Goal: Information Seeking & Learning: Check status

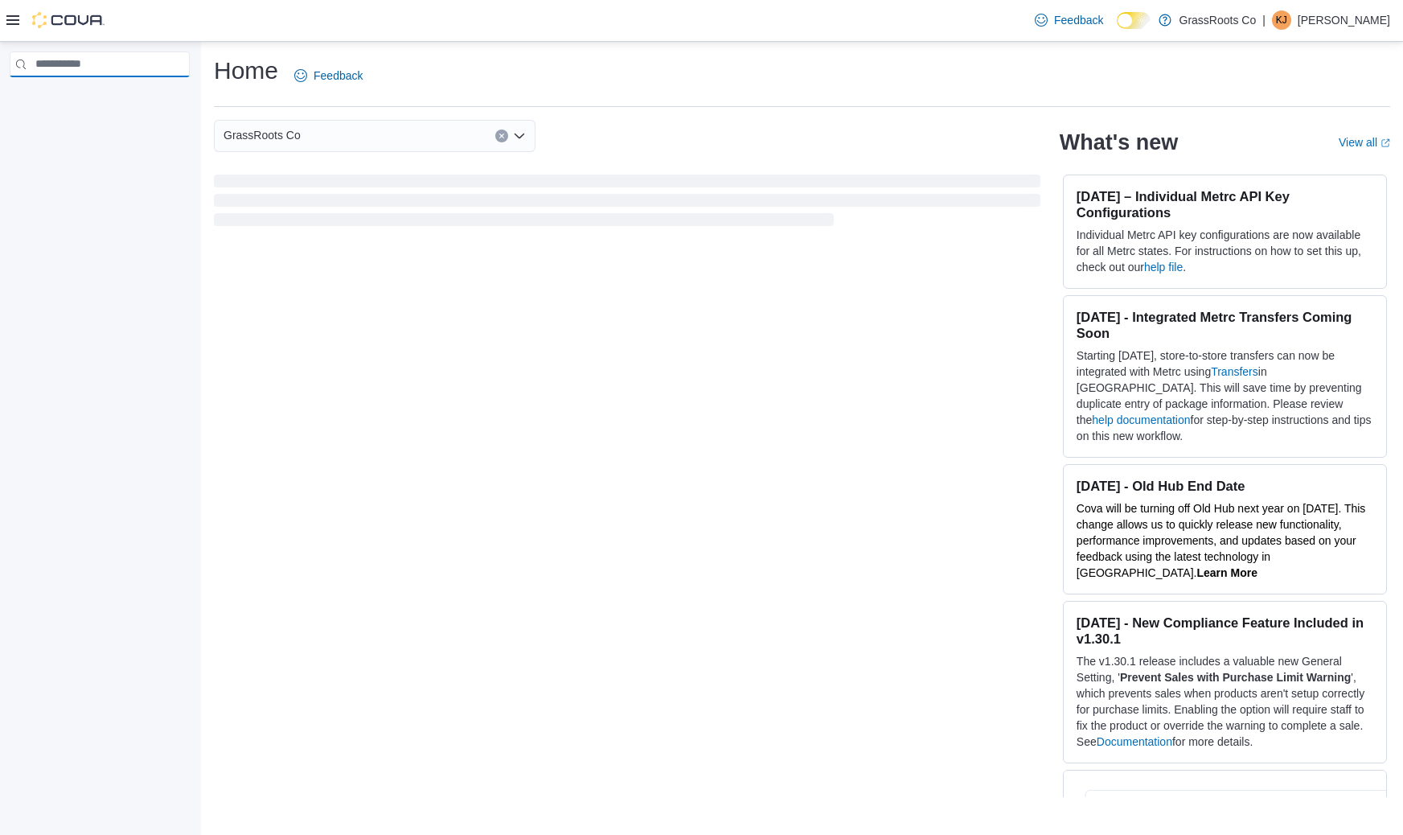
click at [105, 68] on input "search" at bounding box center [100, 64] width 180 height 26
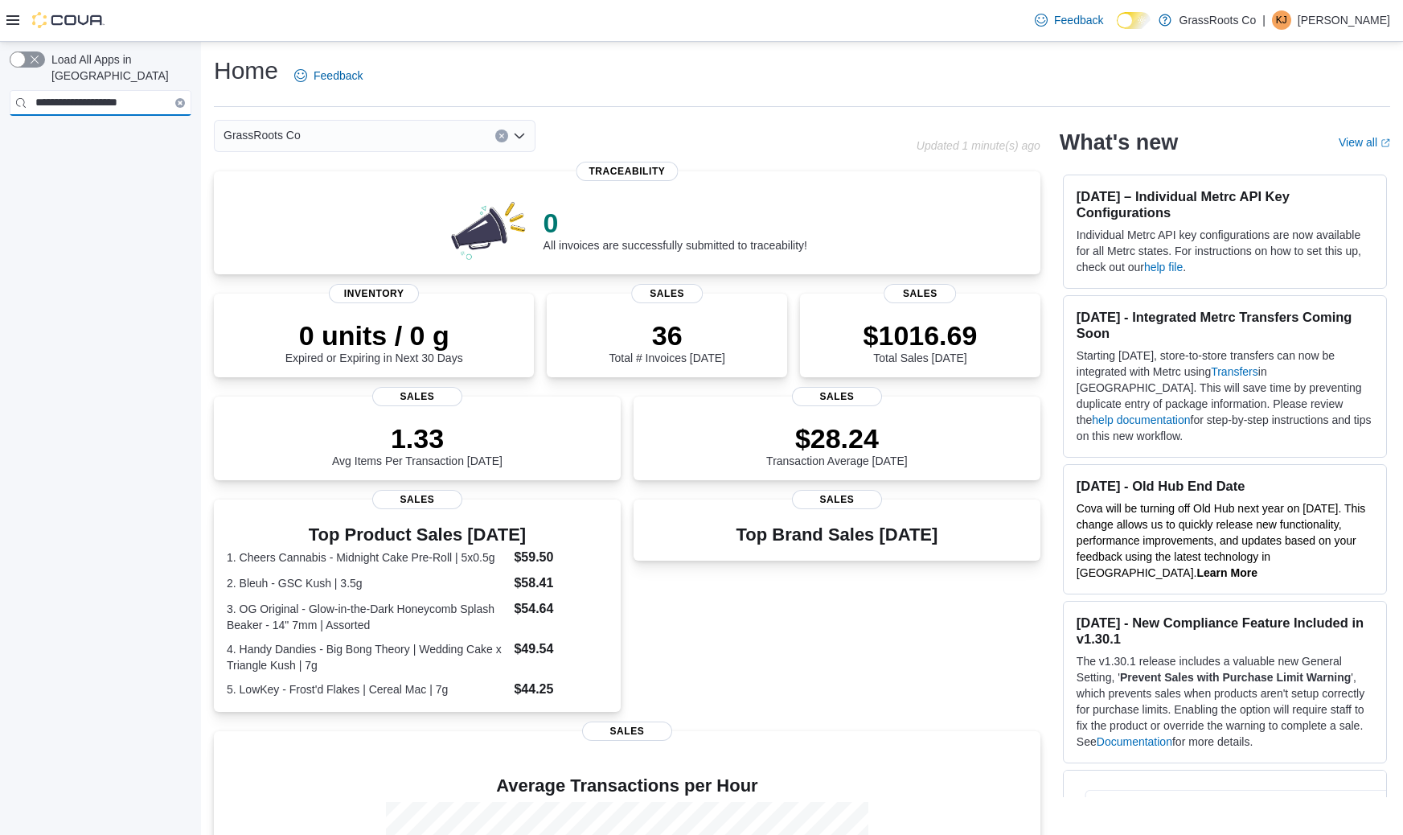
type input "**********"
click at [180, 101] on icon "Clear input" at bounding box center [180, 102] width 3 height 3
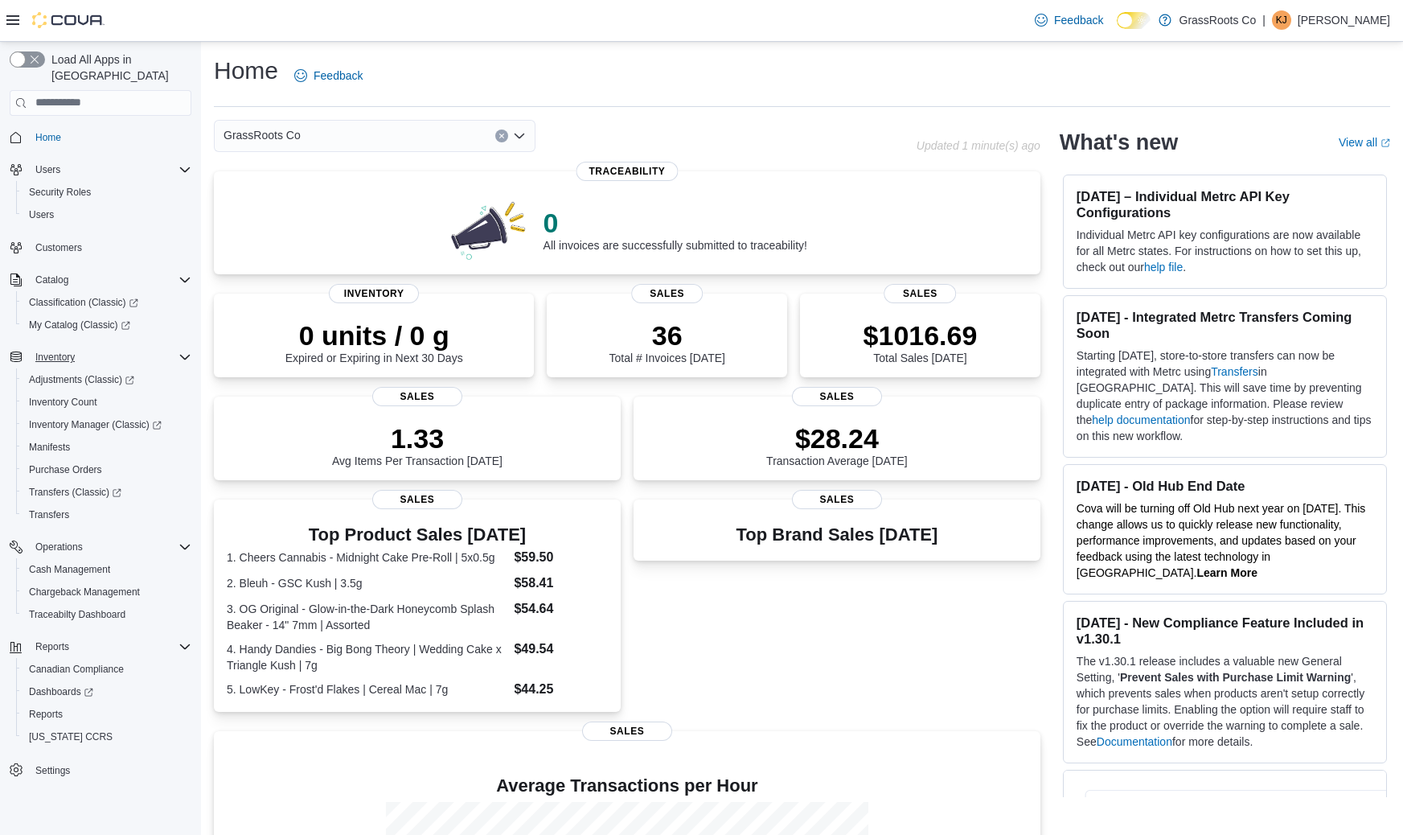
click at [60, 351] on span "Inventory" at bounding box center [54, 357] width 39 height 13
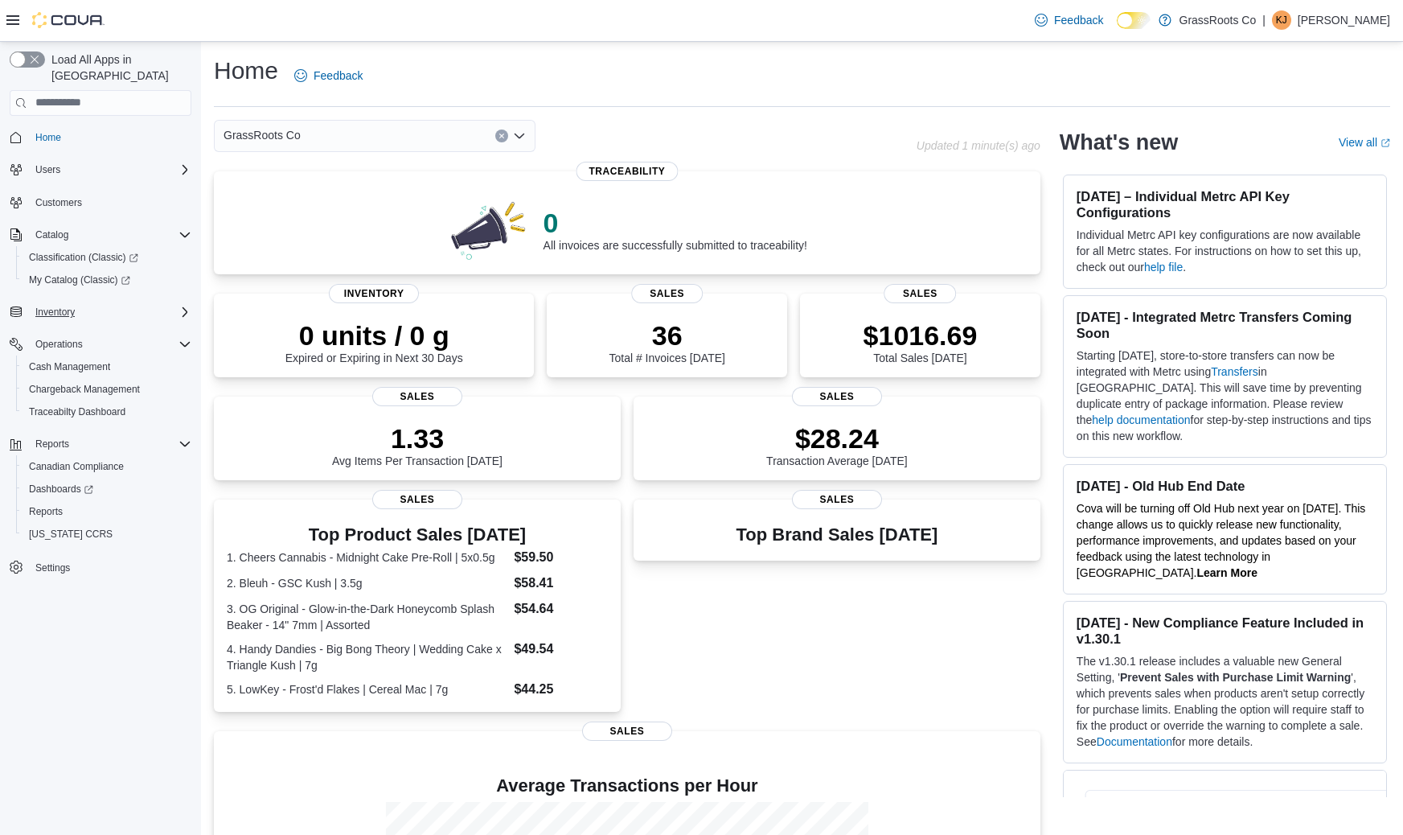
click at [58, 306] on span "Inventory" at bounding box center [54, 312] width 39 height 13
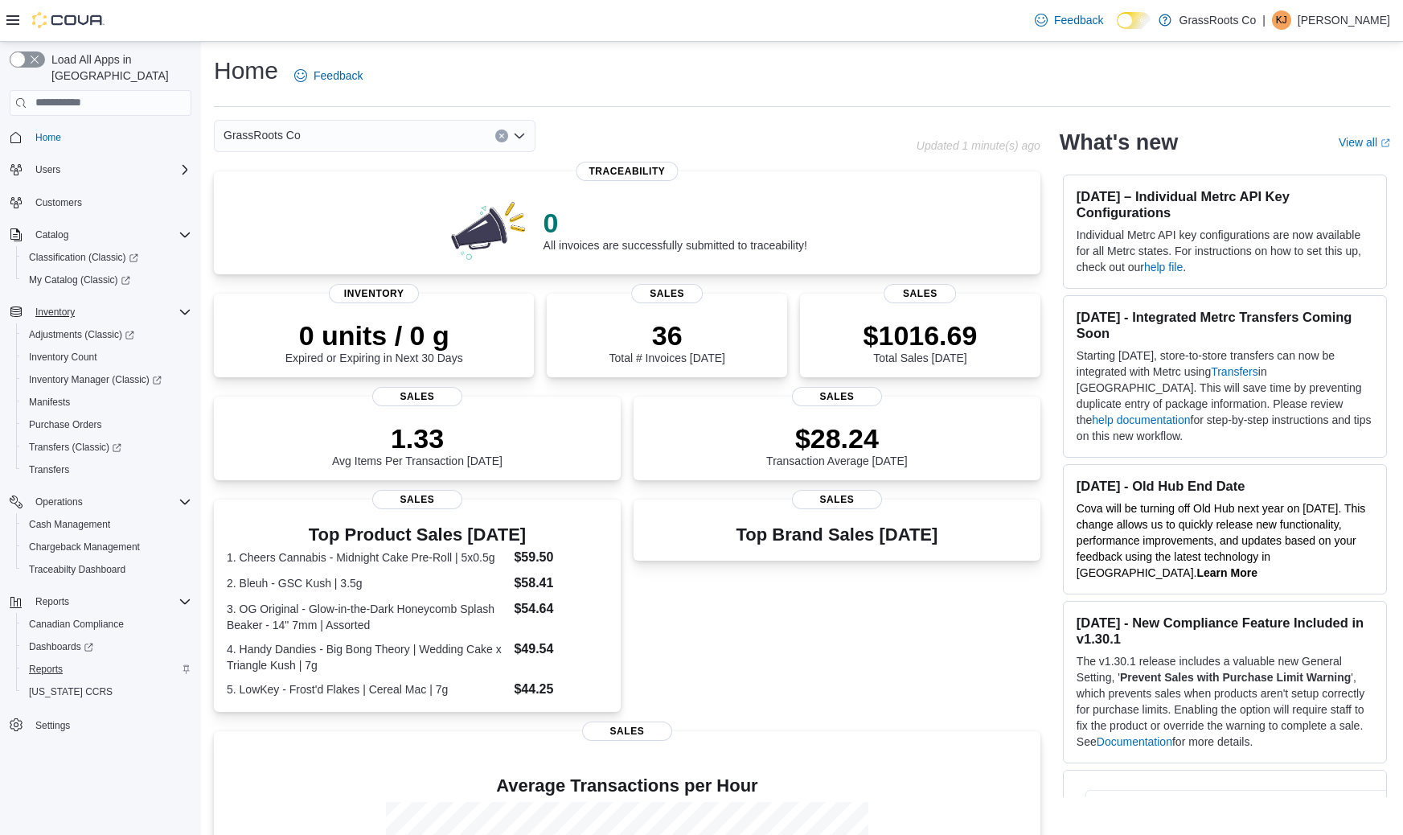
click at [51, 663] on span "Reports" at bounding box center [46, 669] width 34 height 13
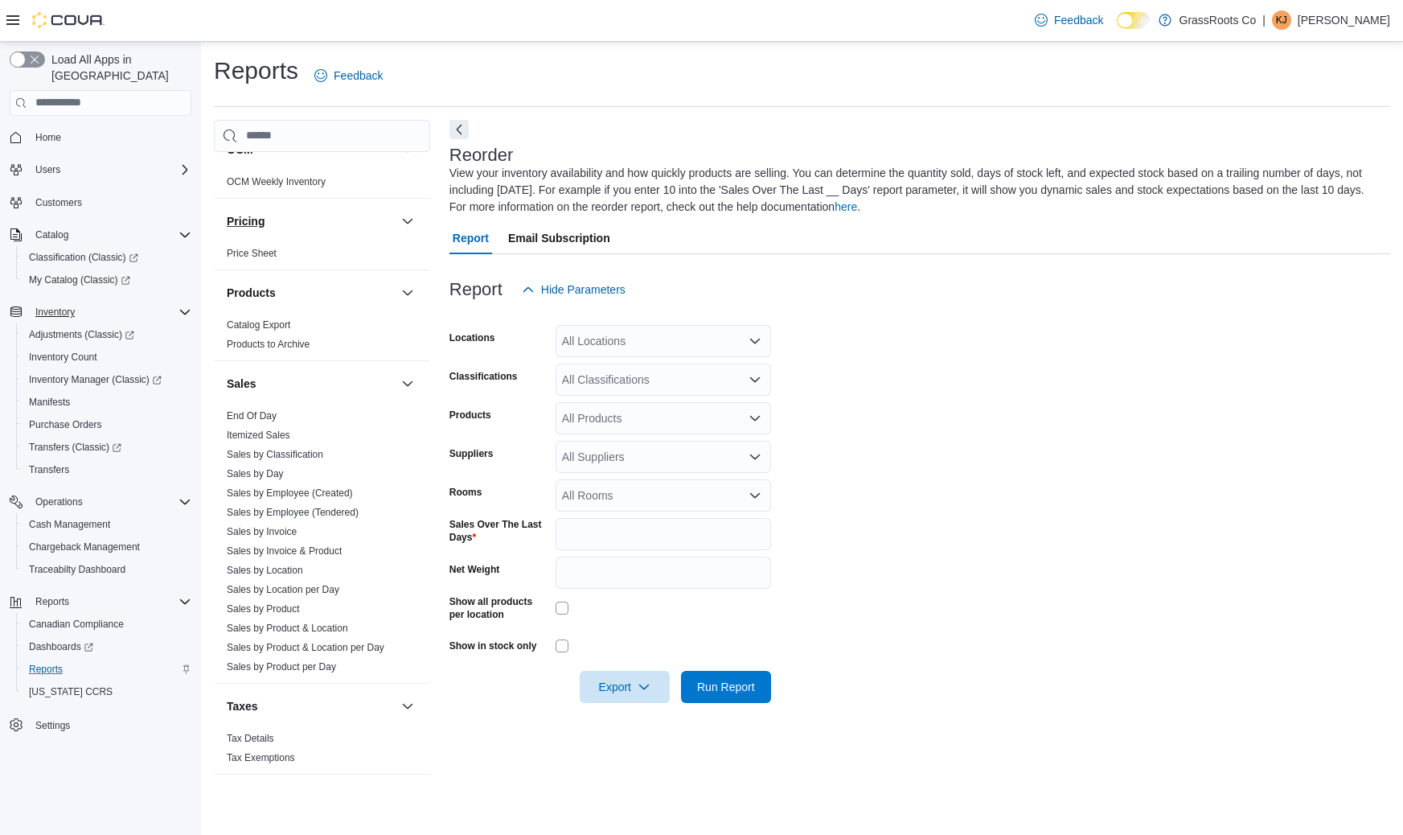
scroll to position [1034, 0]
click at [270, 604] on link "Sales by Product" at bounding box center [263, 609] width 73 height 11
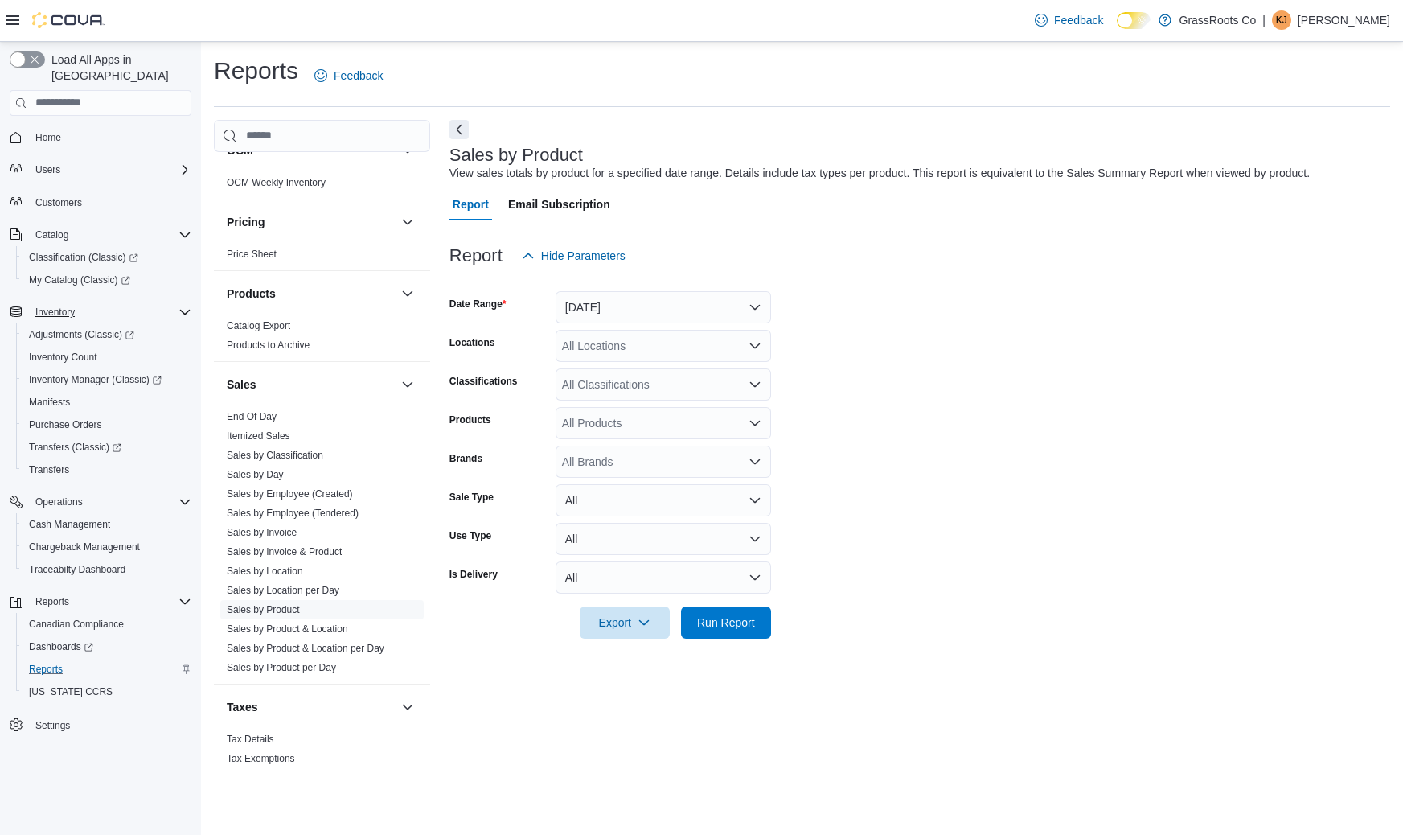
click at [632, 301] on button "[DATE]" at bounding box center [663, 307] width 215 height 32
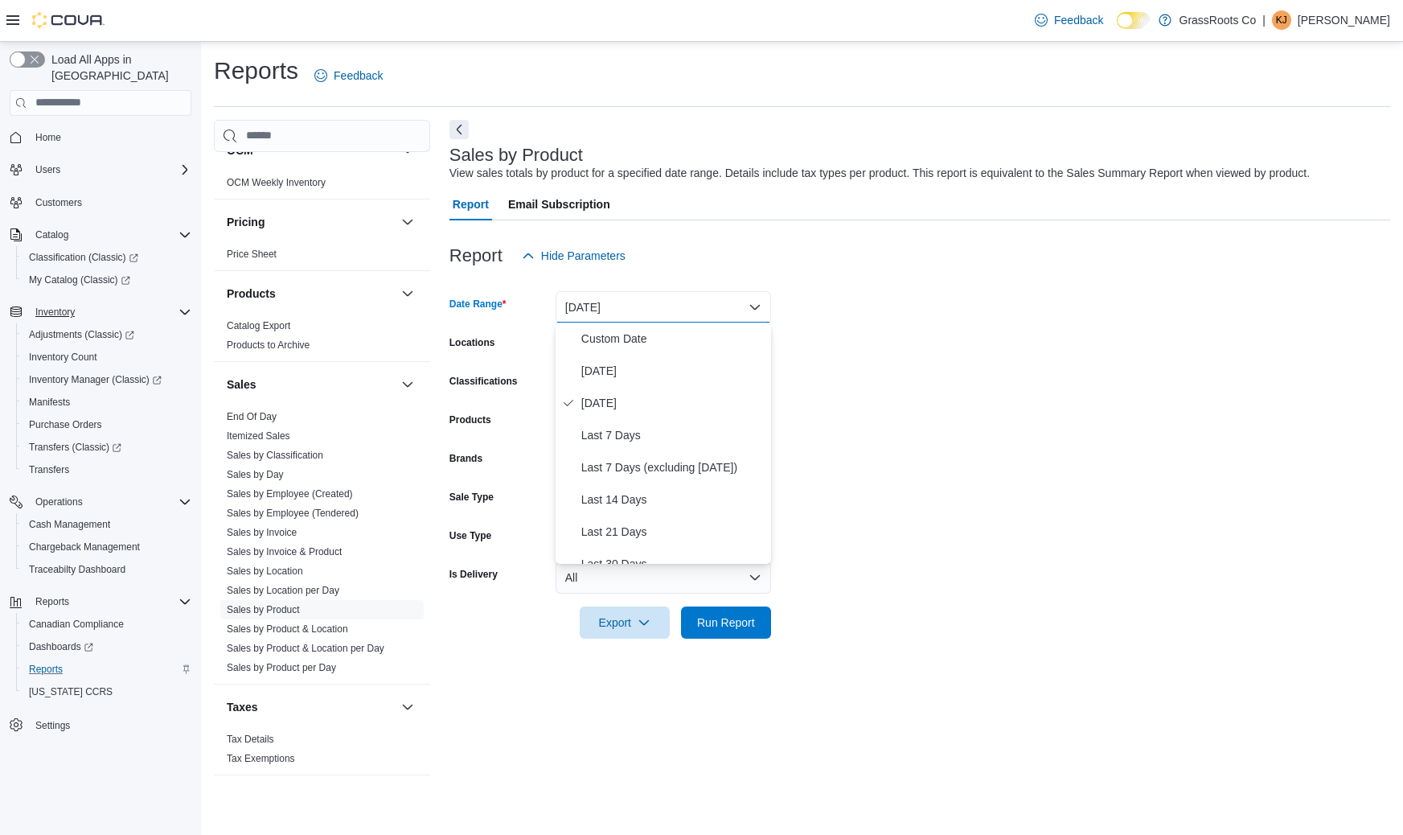
click at [650, 254] on div "Report Hide Parameters" at bounding box center [919, 256] width 941 height 32
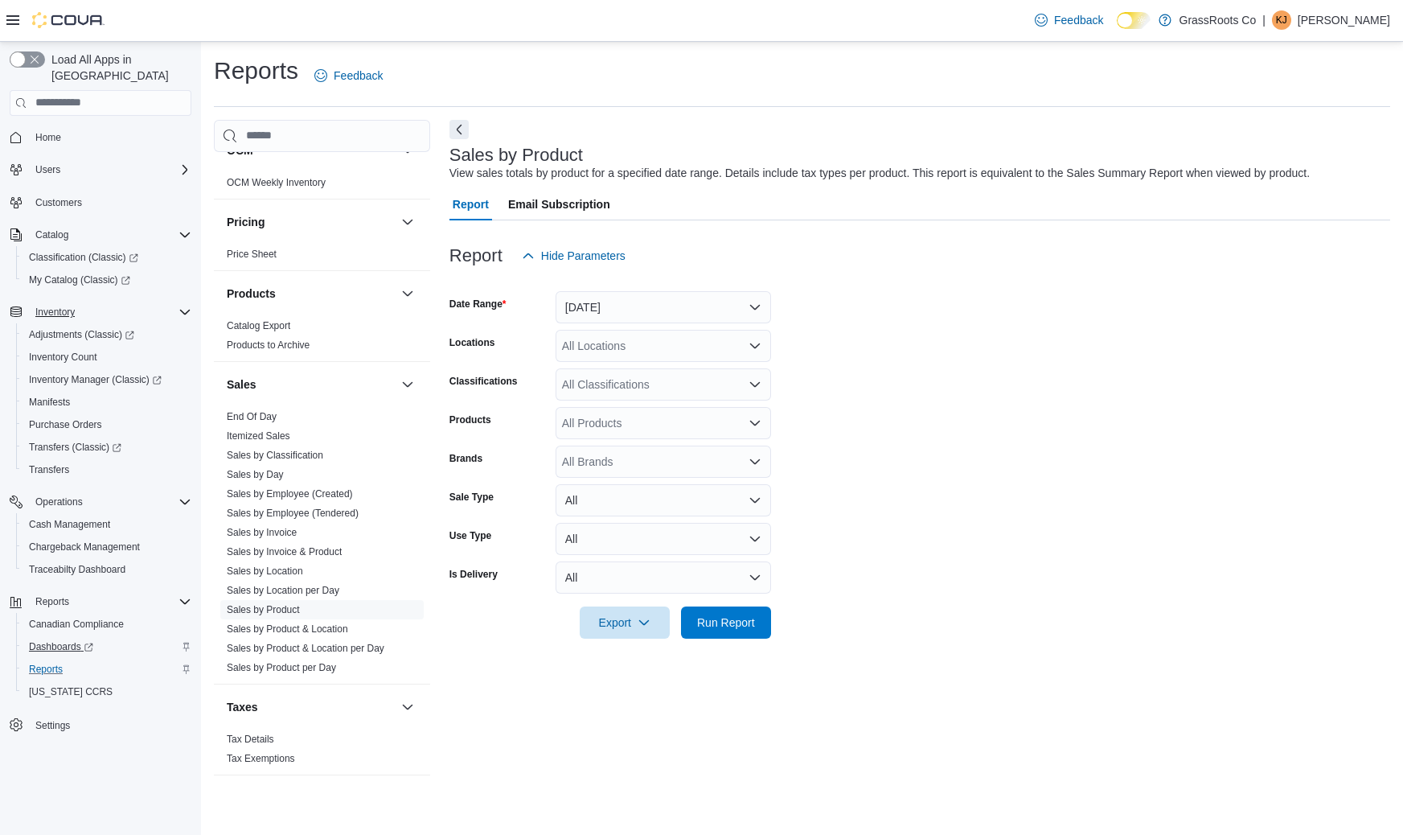
click at [48, 640] on span "Dashboards" at bounding box center [61, 646] width 64 height 13
click at [746, 306] on button "[DATE]" at bounding box center [663, 307] width 215 height 32
click at [629, 540] on span "Last 30 Days" at bounding box center [672, 543] width 183 height 19
click at [921, 363] on form "Date Range Last 30 Days Locations All Locations Classifications All Classificat…" at bounding box center [919, 455] width 941 height 367
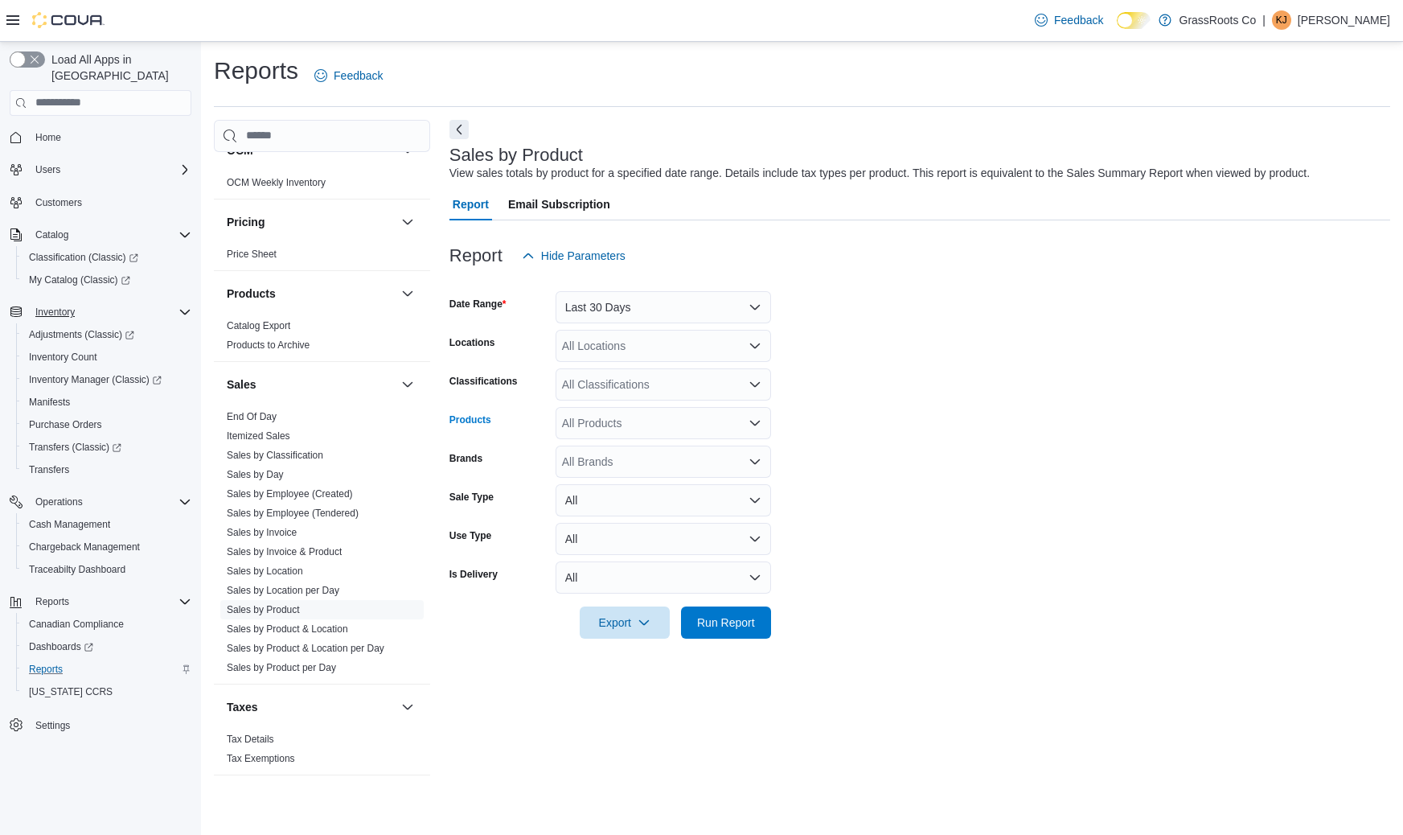
click at [657, 420] on div "All Products" at bounding box center [663, 423] width 215 height 32
type input "*****"
click at [630, 423] on div "***** Combo box. Selected. [PERSON_NAME]. Selected. Combo box input. All Produc…" at bounding box center [663, 423] width 215 height 32
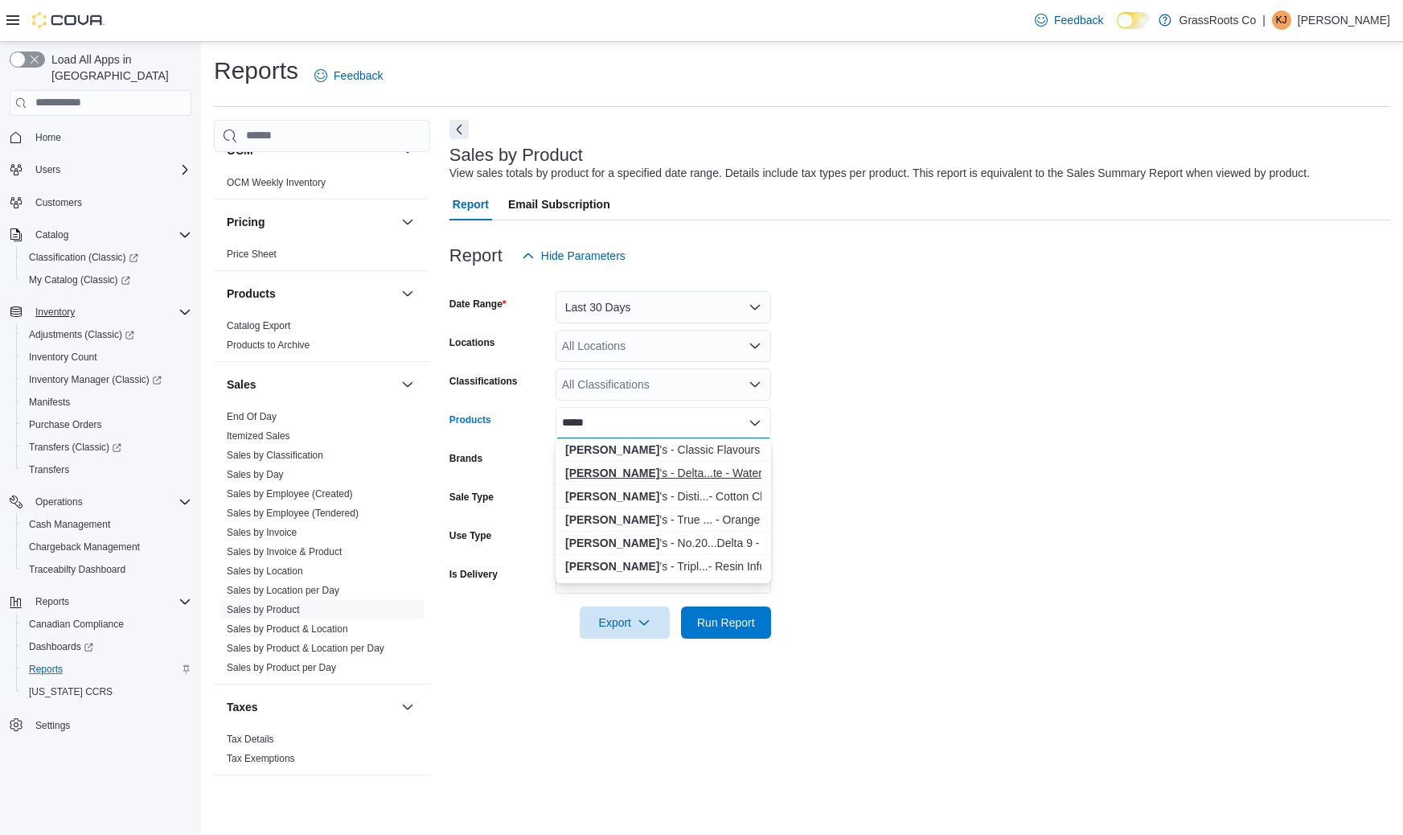
click at [689, 473] on div "[PERSON_NAME] 's - Delta...te - Watermelon" at bounding box center [663, 473] width 196 height 16
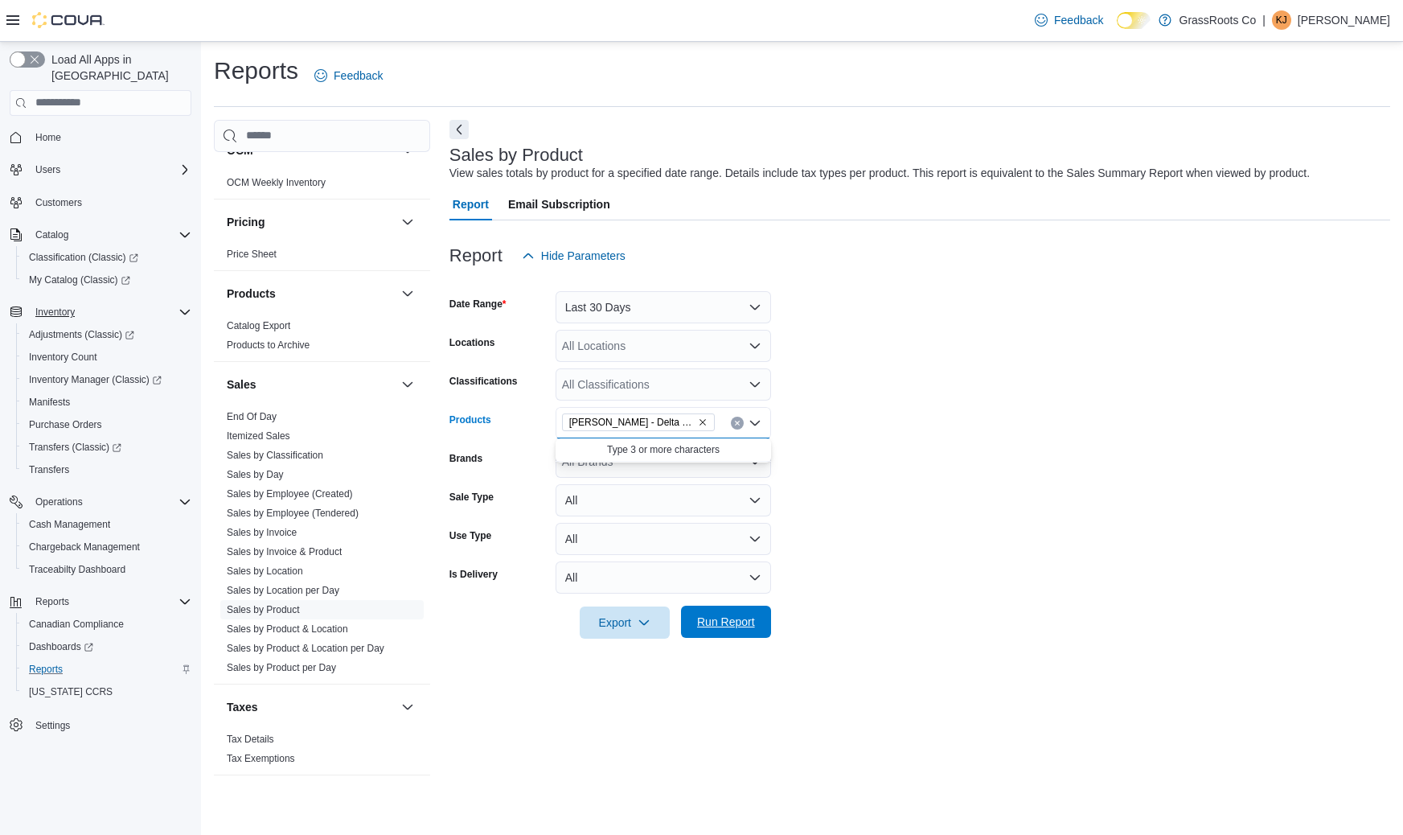
click at [731, 624] on span "Run Report" at bounding box center [726, 622] width 58 height 16
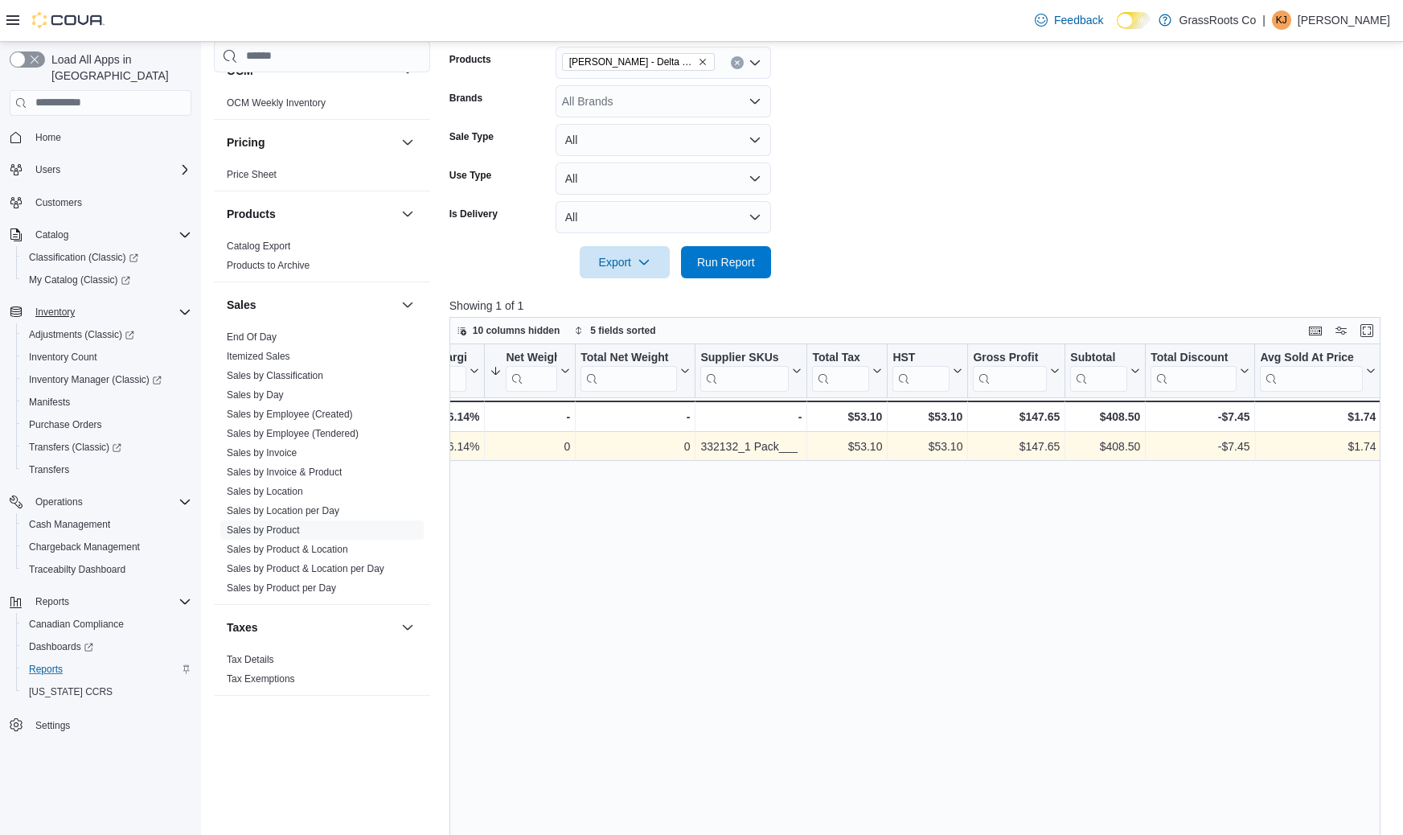
scroll to position [360, 0]
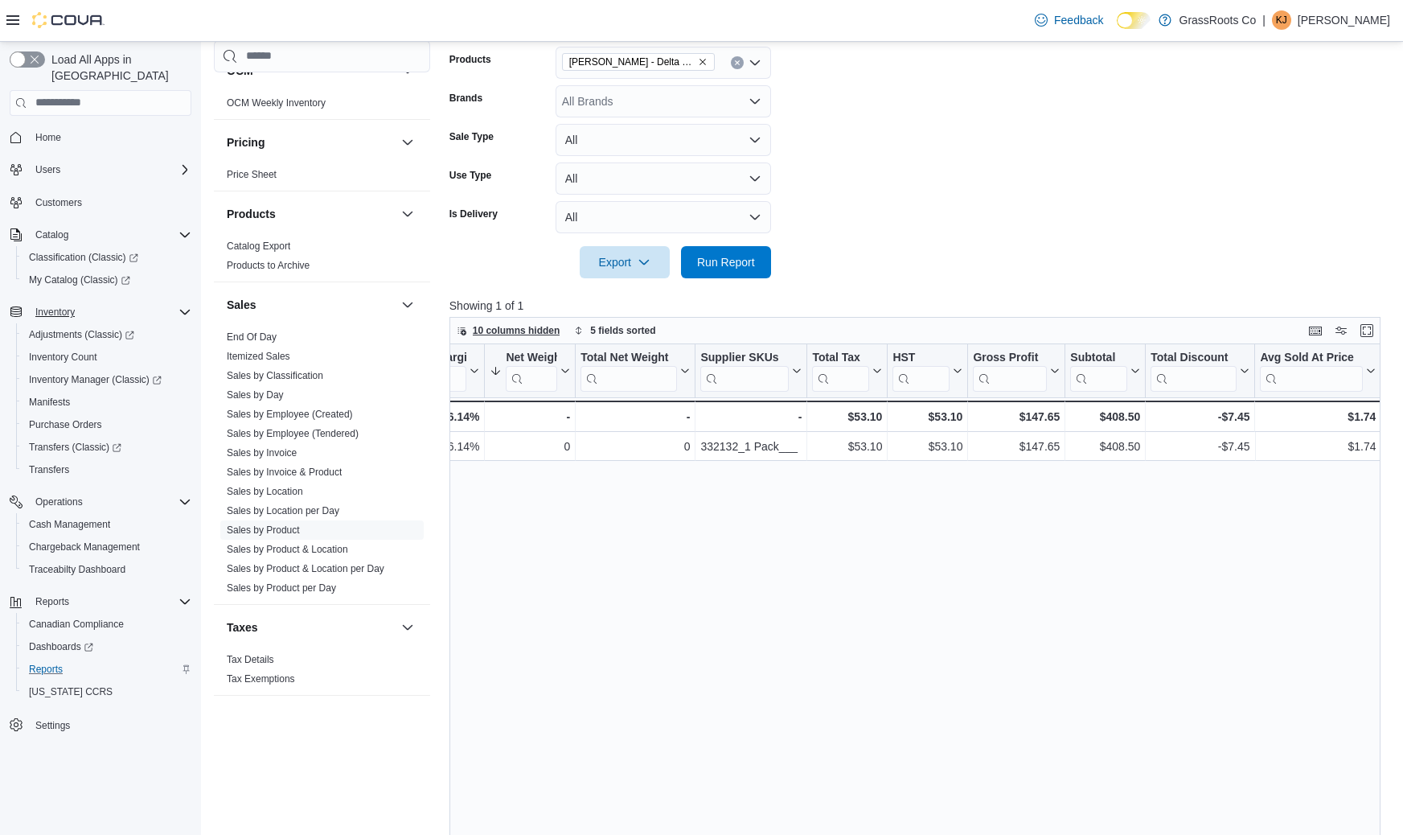
click at [490, 329] on span "10 columns hidden" at bounding box center [517, 330] width 88 height 13
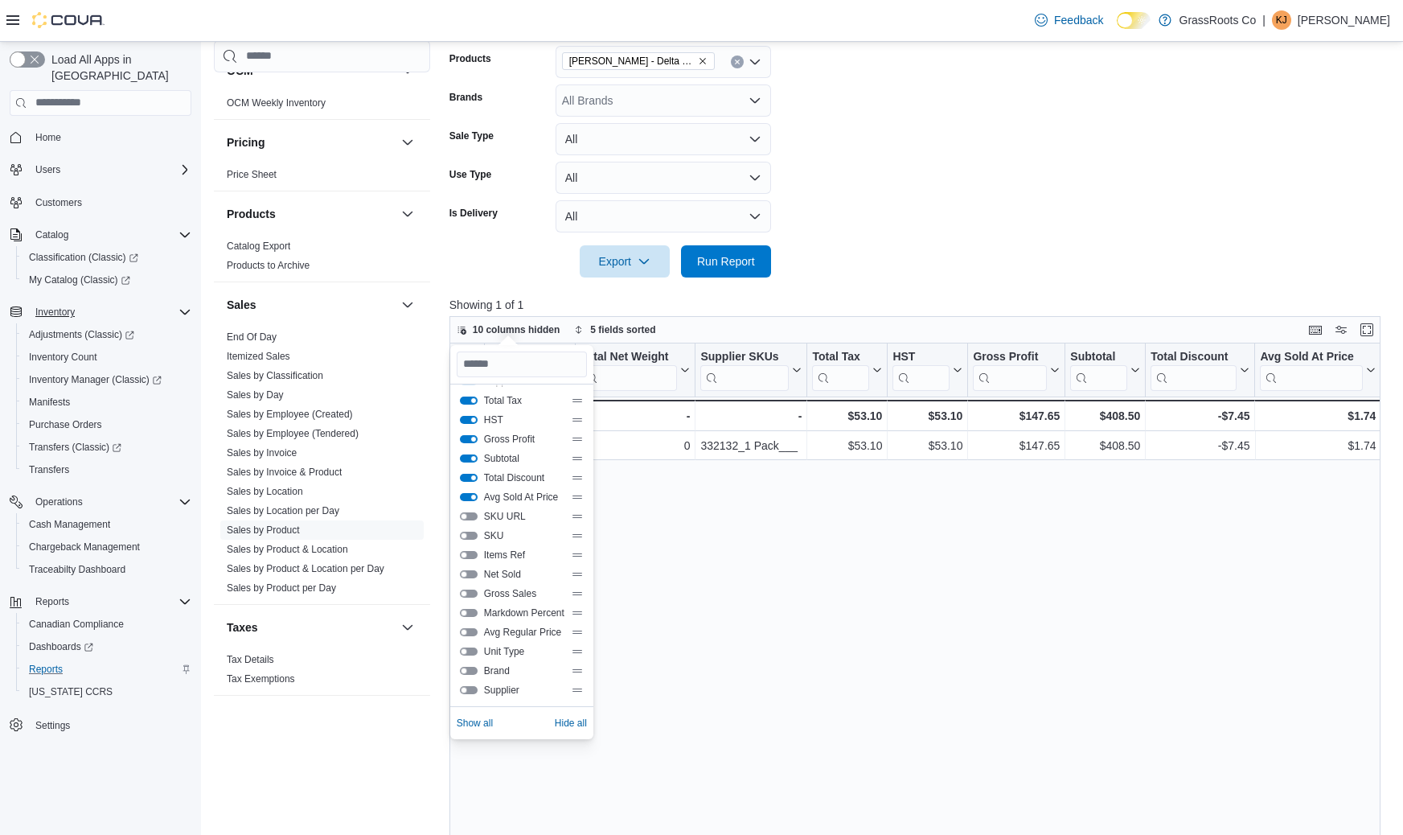
scroll to position [154, 0]
click at [710, 552] on div "Product Sorted by Product, ascending , then sorted by Classification, ascending…" at bounding box center [915, 663] width 932 height 640
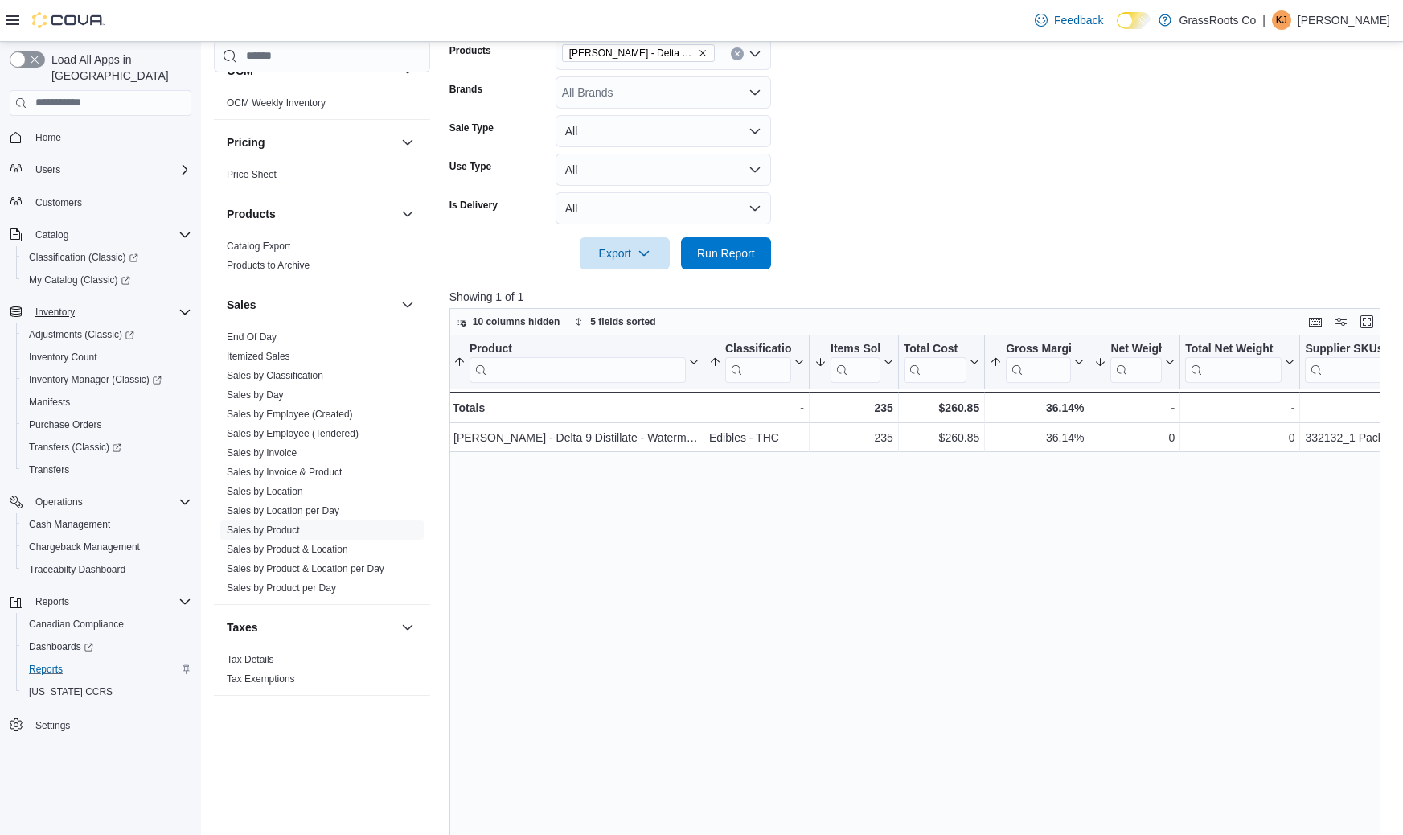
scroll to position [366, 0]
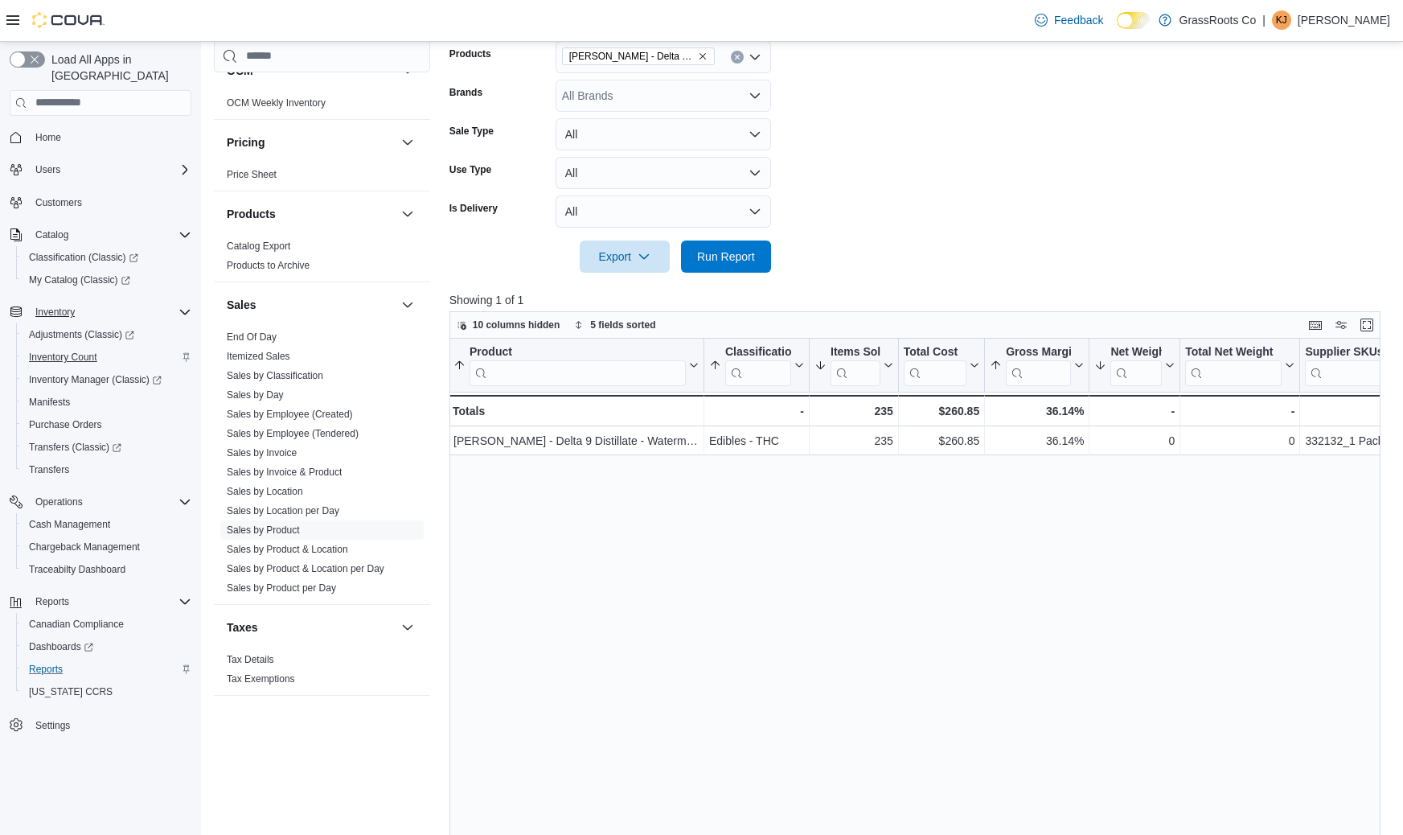
click at [60, 351] on span "Inventory Count" at bounding box center [63, 357] width 68 height 13
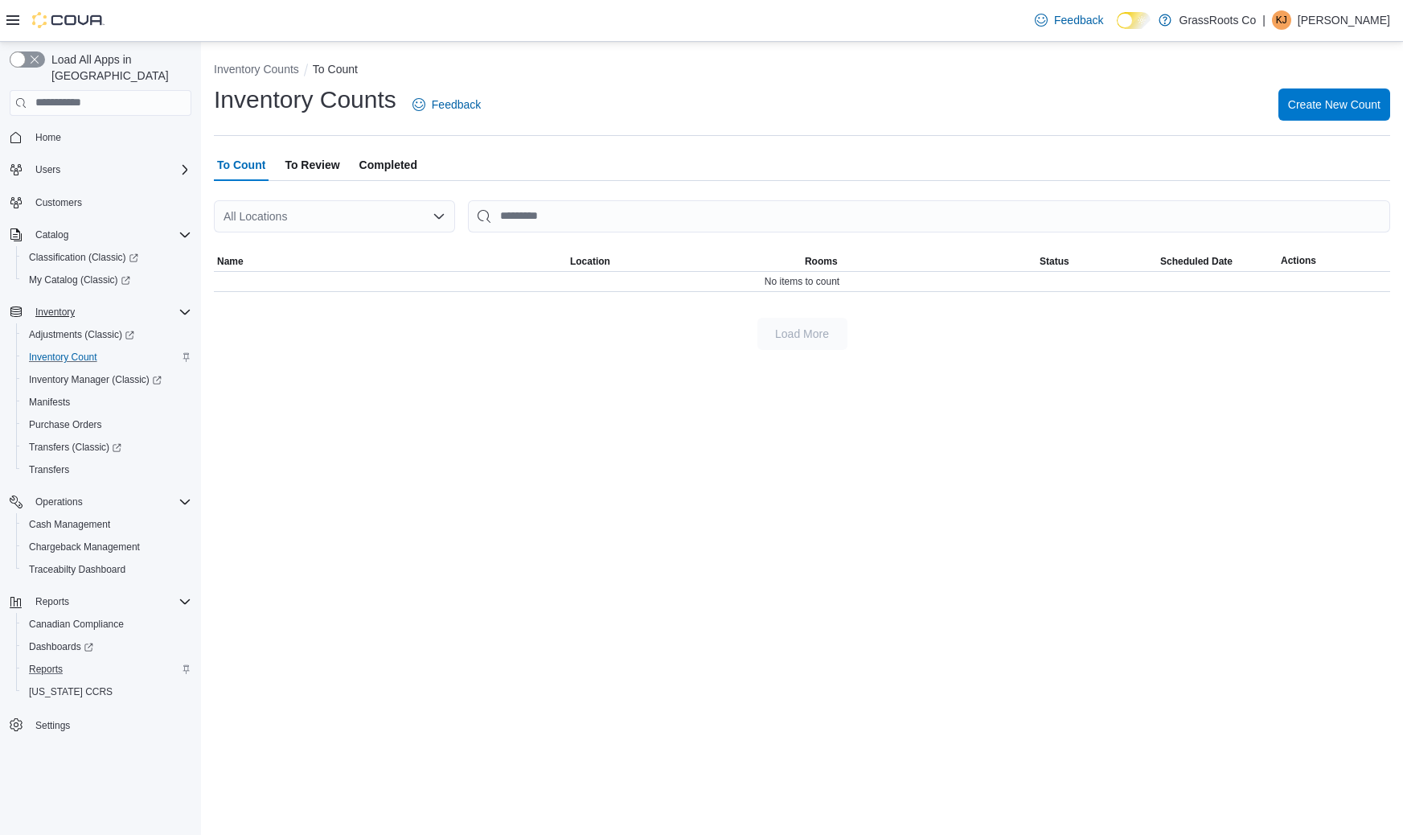
click at [401, 163] on span "Completed" at bounding box center [388, 165] width 58 height 32
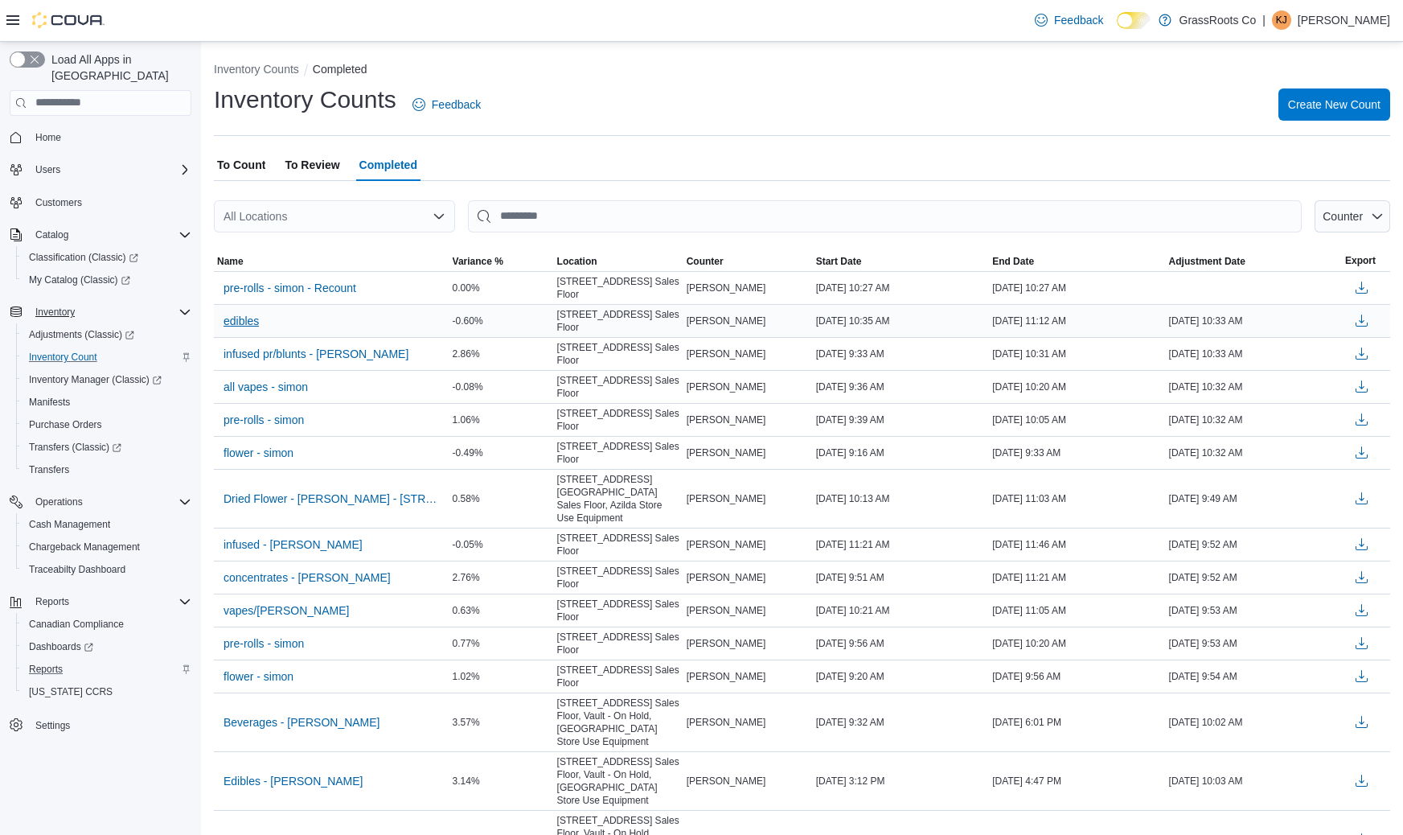
click at [235, 329] on span "edibles" at bounding box center [241, 321] width 35 height 16
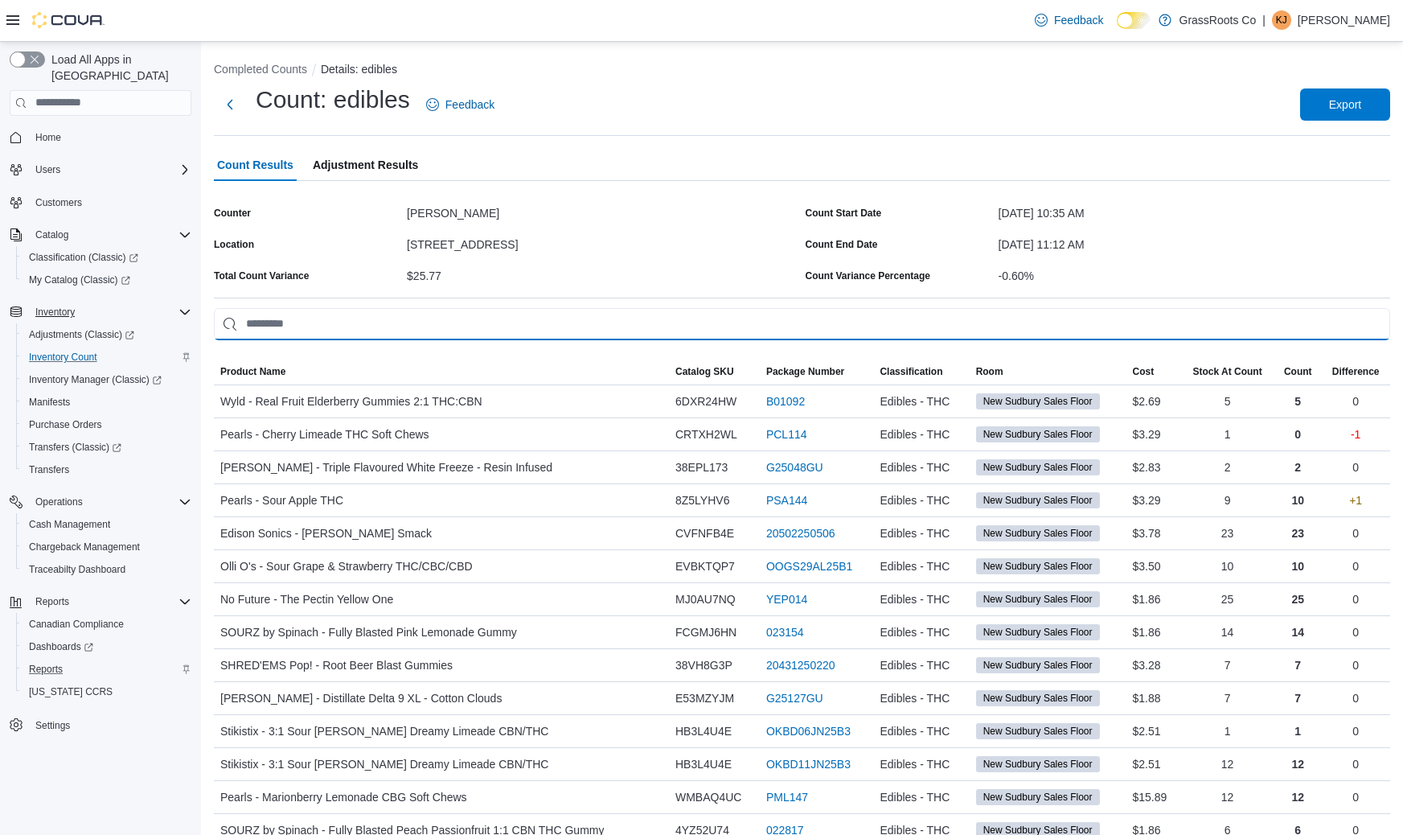
click at [329, 320] on input "This is a search bar. As you type, the results lower in the page will automatic…" at bounding box center [802, 324] width 1176 height 32
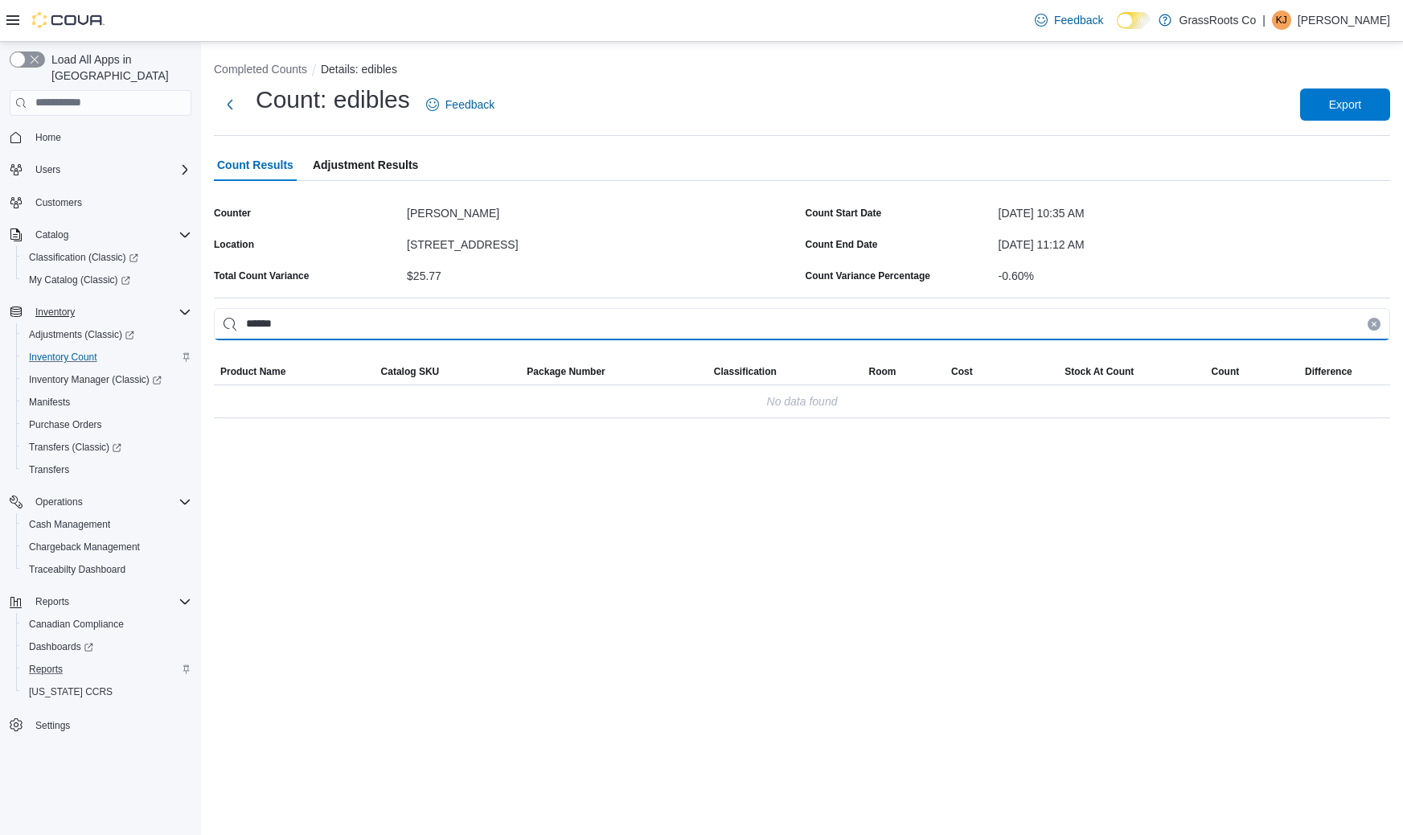
type input "*****"
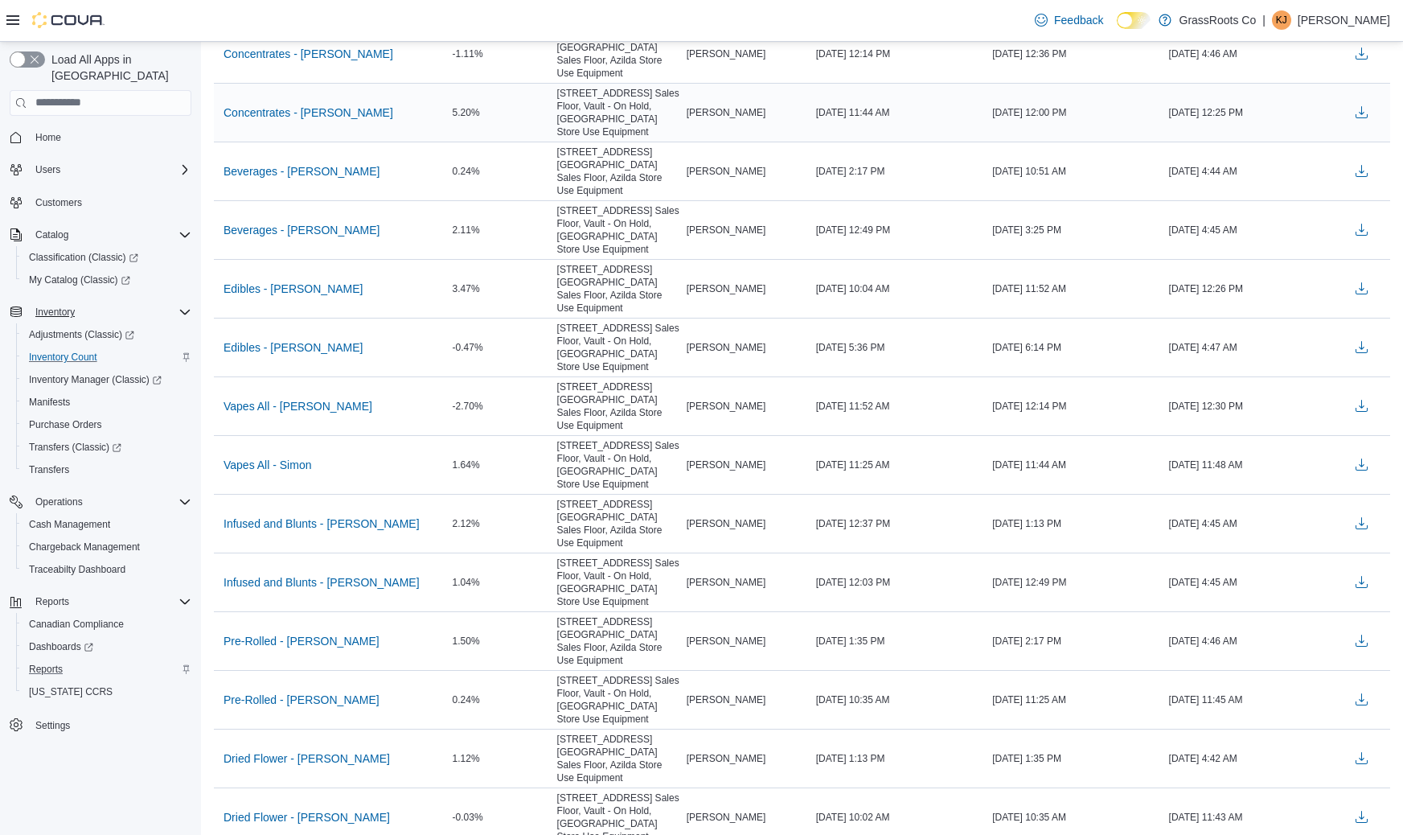
scroll to position [1491, 0]
click at [282, 296] on span "Edibles - [PERSON_NAME]" at bounding box center [294, 288] width 140 height 16
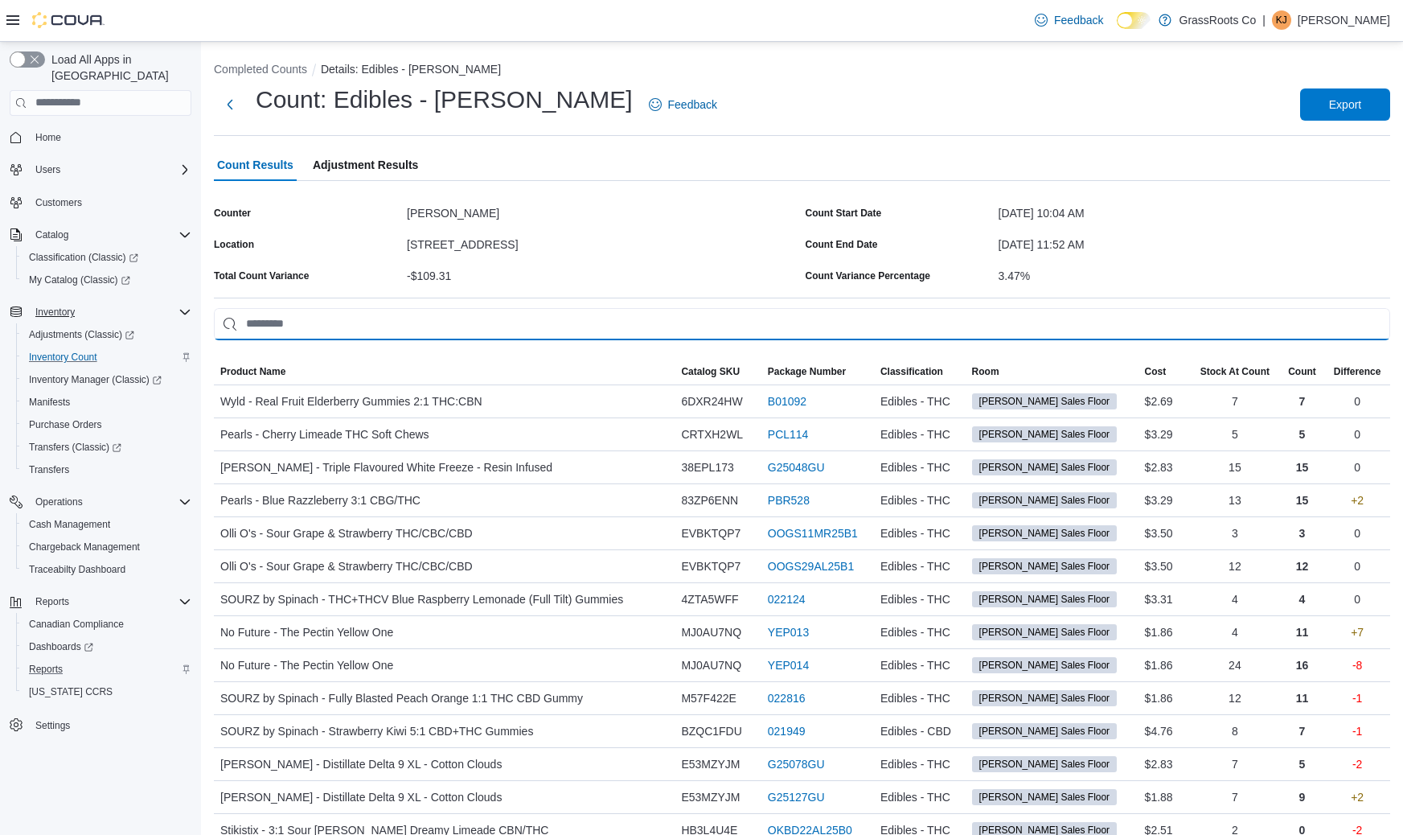
click at [417, 321] on input "This is a search bar. As you type, the results lower in the page will automatic…" at bounding box center [802, 324] width 1176 height 32
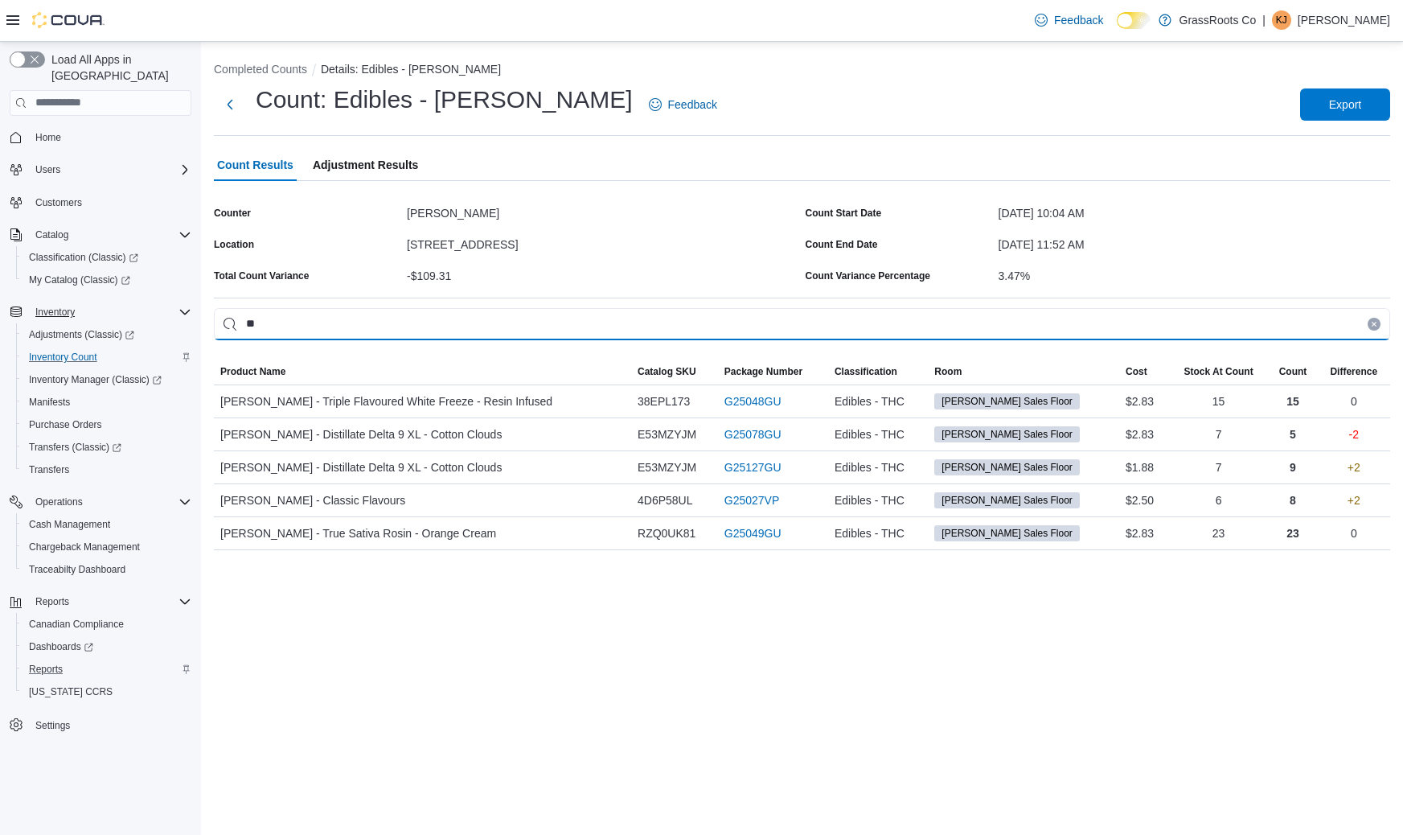
type input "*"
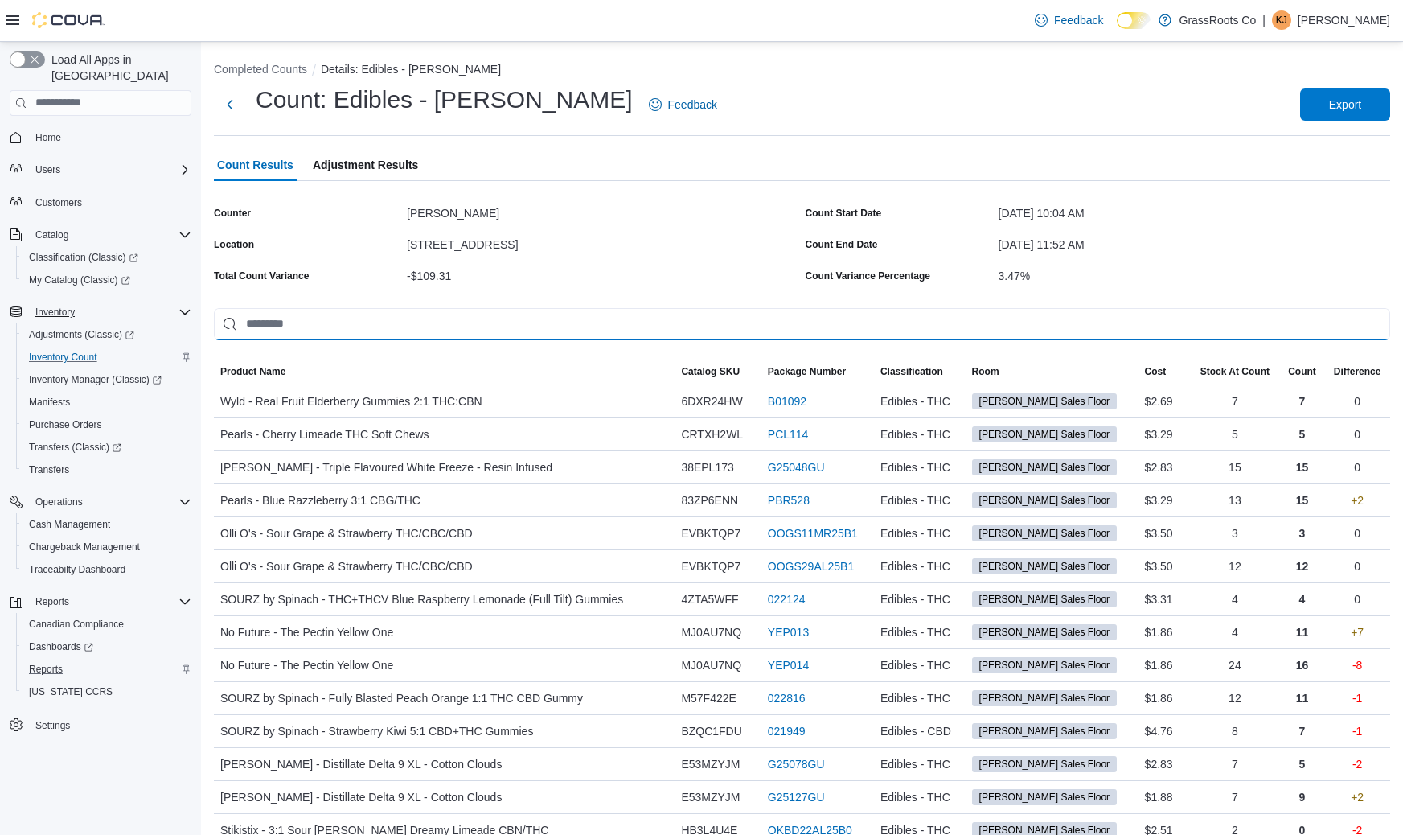
scroll to position [7, 0]
